Goal: Find specific page/section: Find specific page/section

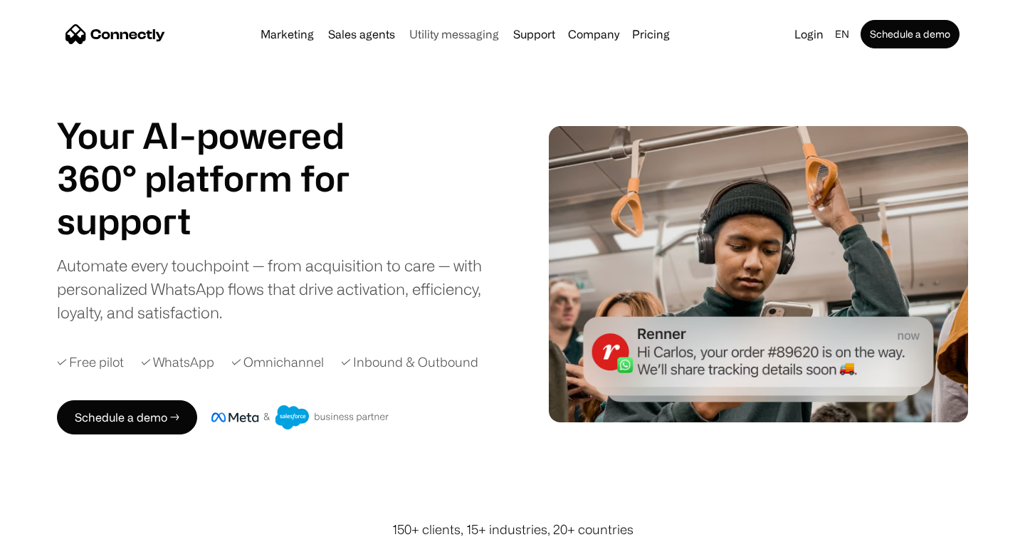
click at [449, 40] on link "Utility messaging" at bounding box center [454, 33] width 101 height 11
